Goal: Transaction & Acquisition: Purchase product/service

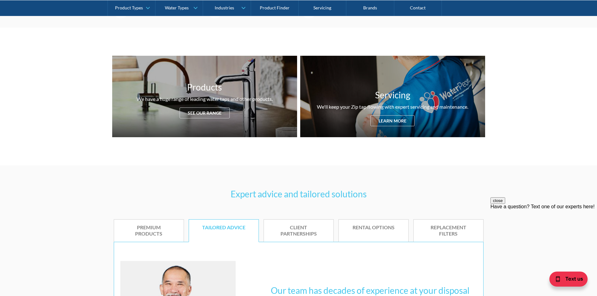
scroll to position [188, 0]
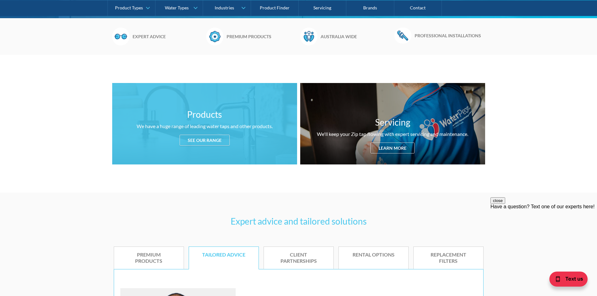
click at [200, 142] on div "See our range" at bounding box center [204, 140] width 50 height 11
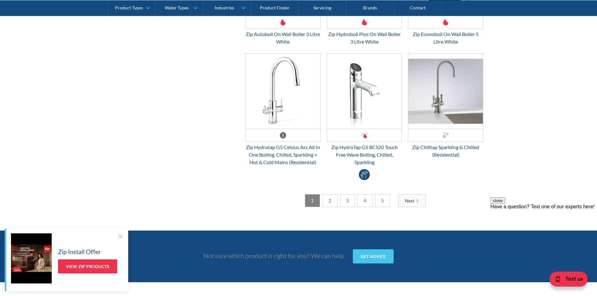
scroll to position [1675, 0]
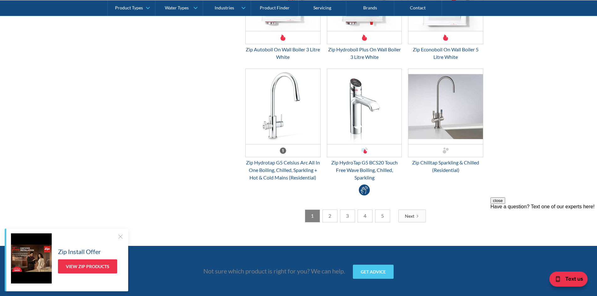
click at [326, 215] on link "2" at bounding box center [329, 216] width 15 height 13
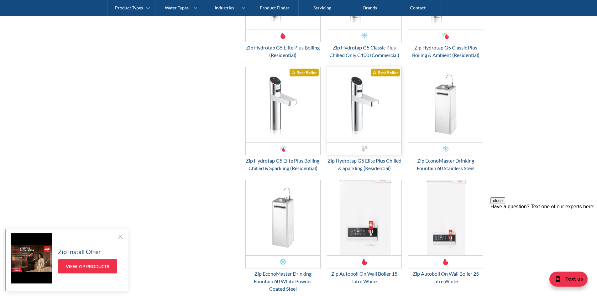
scroll to position [1205, 0]
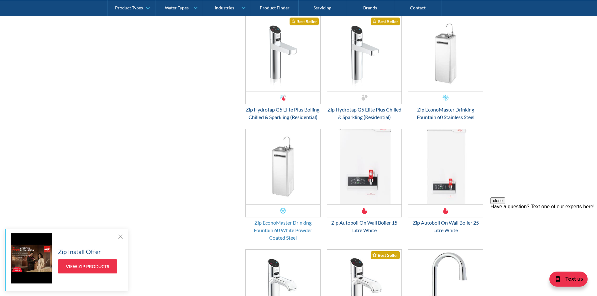
click at [292, 241] on div "Zip EconoMaster Drinking Fountain 60 White Powder Coated Steel" at bounding box center [282, 230] width 75 height 23
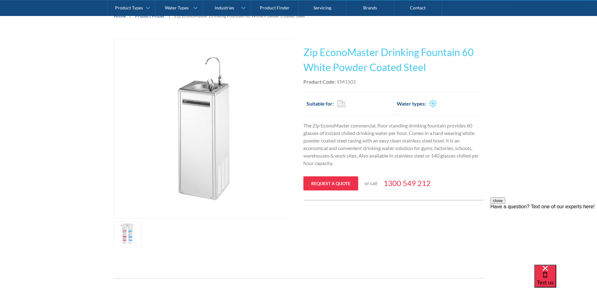
scroll to position [94, 0]
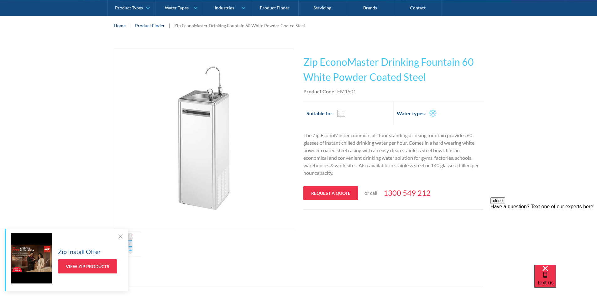
click at [117, 236] on div at bounding box center [120, 236] width 6 height 6
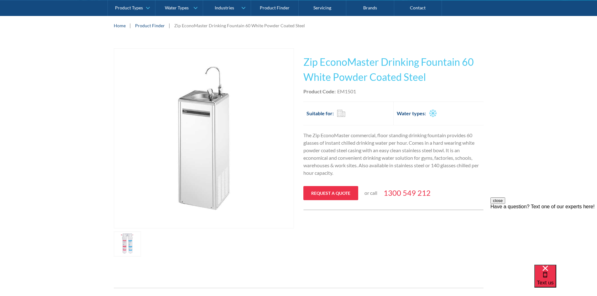
click at [505, 204] on button "close" at bounding box center [497, 200] width 15 height 7
click at [222, 131] on img "open lightbox" at bounding box center [203, 138] width 179 height 179
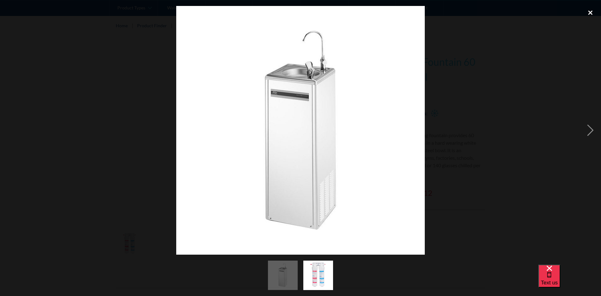
click at [592, 14] on div "close lightbox" at bounding box center [590, 13] width 21 height 14
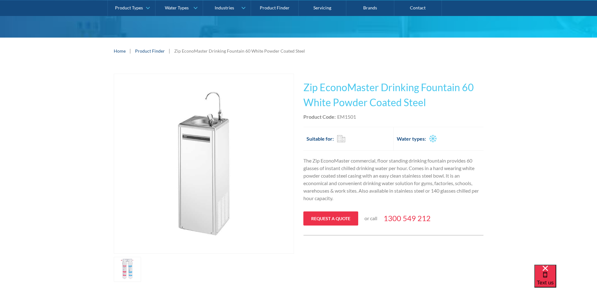
scroll to position [63, 0]
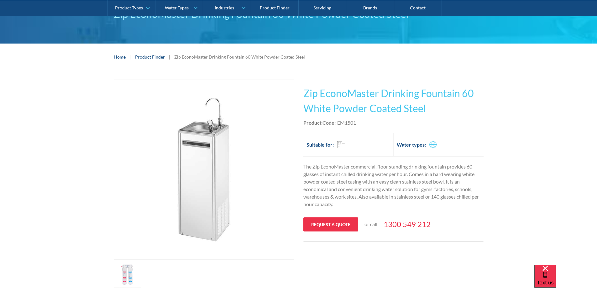
click at [339, 122] on div "EM1501" at bounding box center [346, 123] width 19 height 8
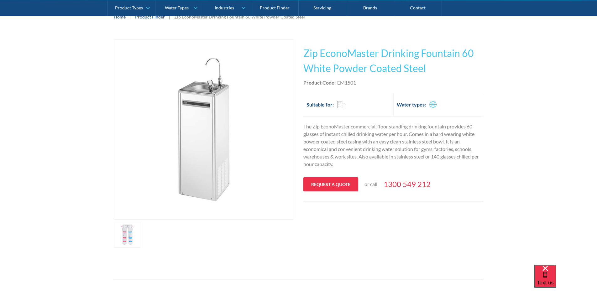
scroll to position [94, 0]
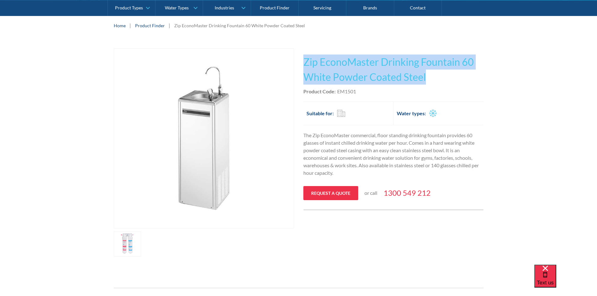
drag, startPoint x: 424, startPoint y: 79, endPoint x: 306, endPoint y: 62, distance: 119.8
click at [306, 62] on h1 "Zip EconoMaster Drinking Fountain 60 White Powder Coated Steel" at bounding box center [393, 69] width 180 height 30
drag, startPoint x: 306, startPoint y: 62, endPoint x: 426, endPoint y: 77, distance: 121.5
click at [426, 77] on h1 "Zip EconoMaster Drinking Fountain 60 White Powder Coated Steel" at bounding box center [393, 69] width 180 height 30
